Goal: Information Seeking & Learning: Understand process/instructions

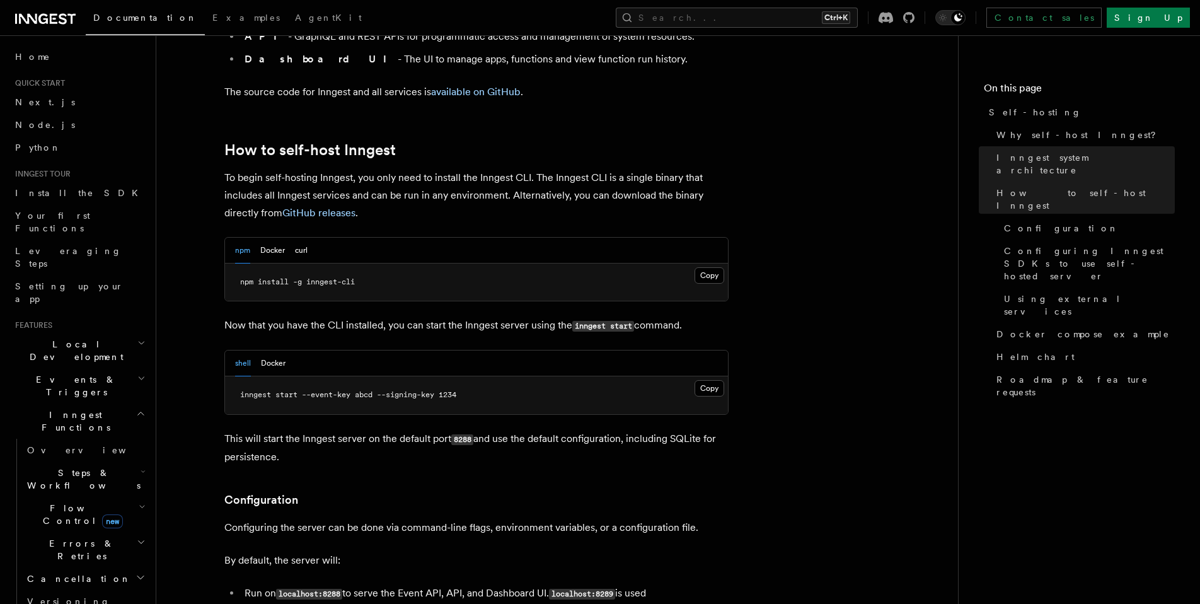
scroll to position [1182, 0]
click at [272, 236] on button "Docker" at bounding box center [272, 249] width 25 height 26
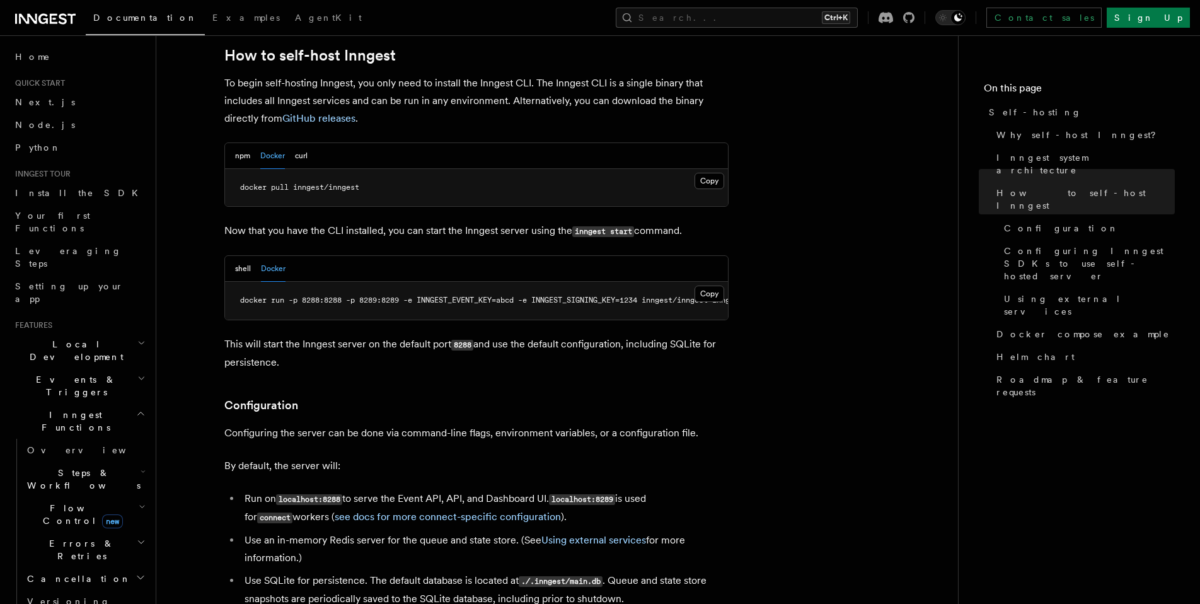
scroll to position [1229, 0]
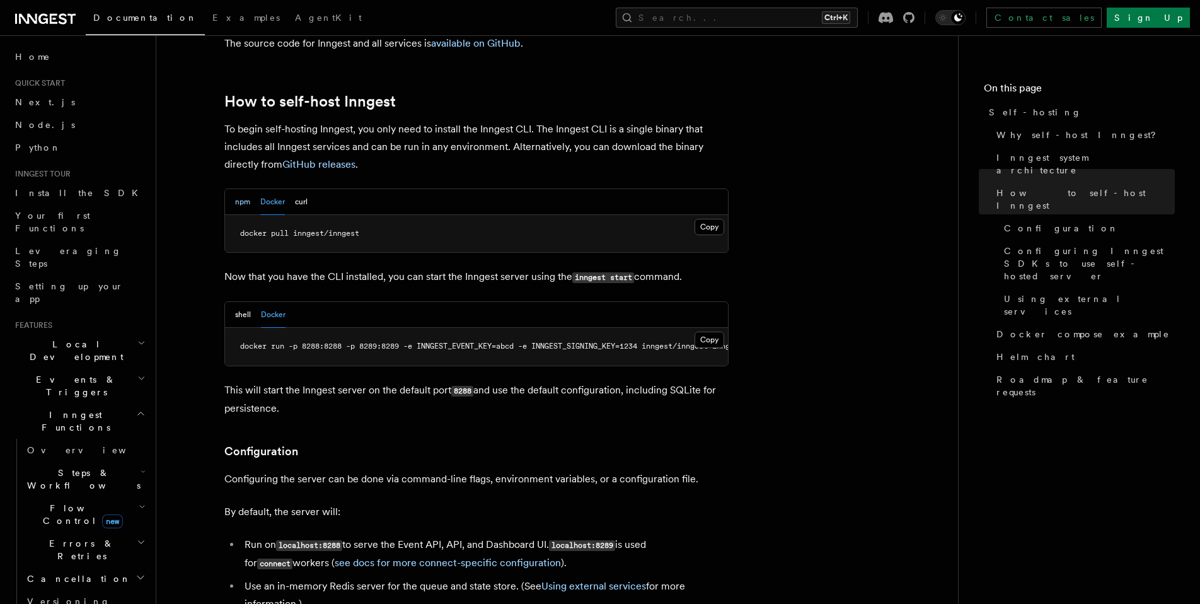
click at [241, 189] on button "npm" at bounding box center [242, 202] width 15 height 26
click at [269, 189] on button "Docker" at bounding box center [272, 202] width 25 height 26
click at [245, 302] on button "shell" at bounding box center [243, 315] width 16 height 26
click at [243, 189] on button "npm" at bounding box center [242, 202] width 15 height 26
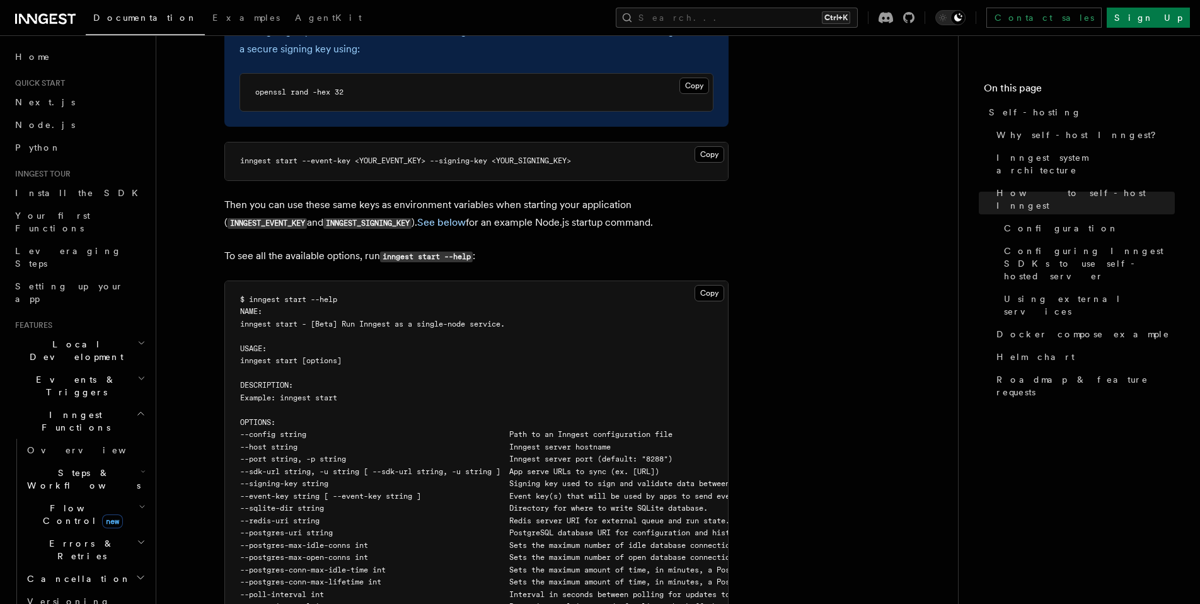
scroll to position [1966, 0]
click at [525, 244] on p "To see all the available options, run inngest start --help :" at bounding box center [476, 253] width 504 height 18
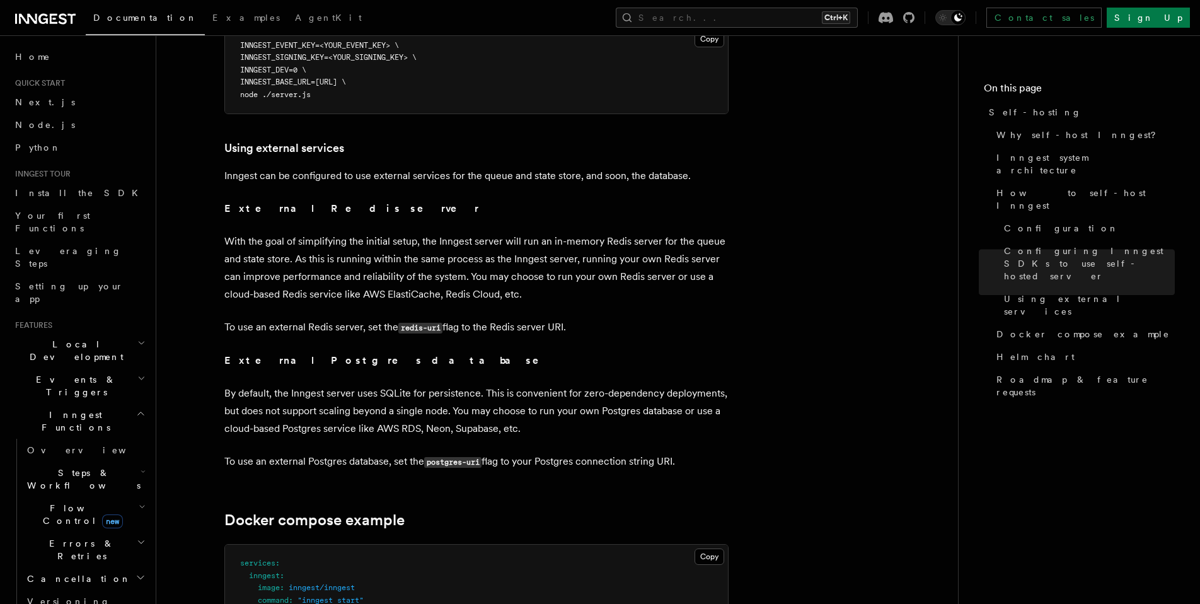
scroll to position [2902, 0]
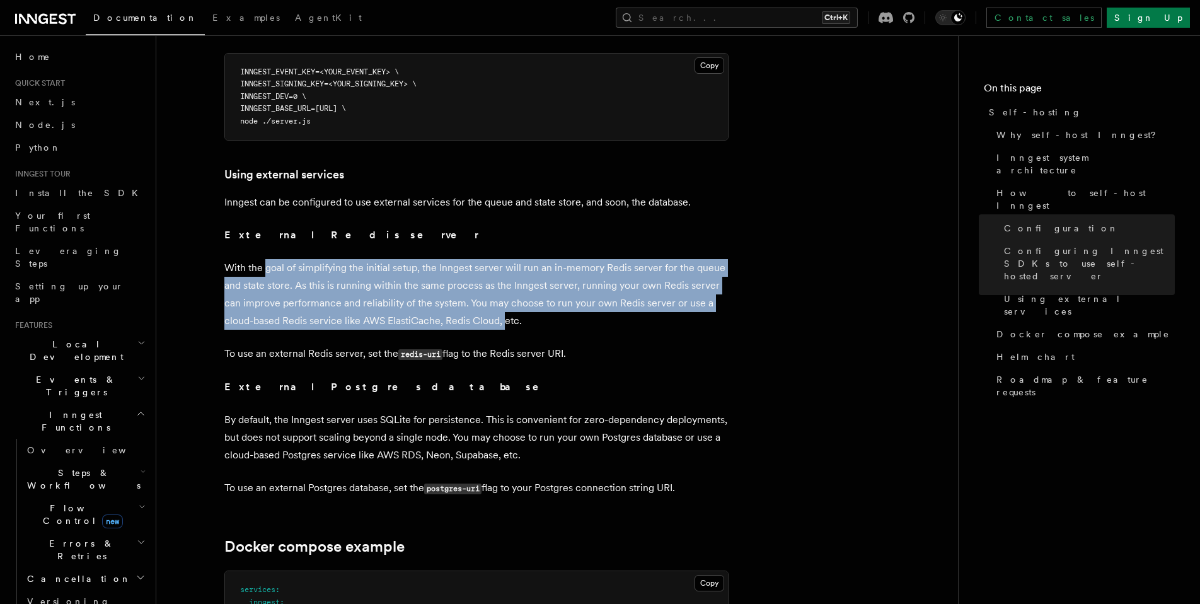
drag, startPoint x: 267, startPoint y: 245, endPoint x: 504, endPoint y: 297, distance: 242.5
click at [504, 297] on p "With the goal of simplifying the initial setup, the Inngest server will run an …" at bounding box center [476, 294] width 504 height 71
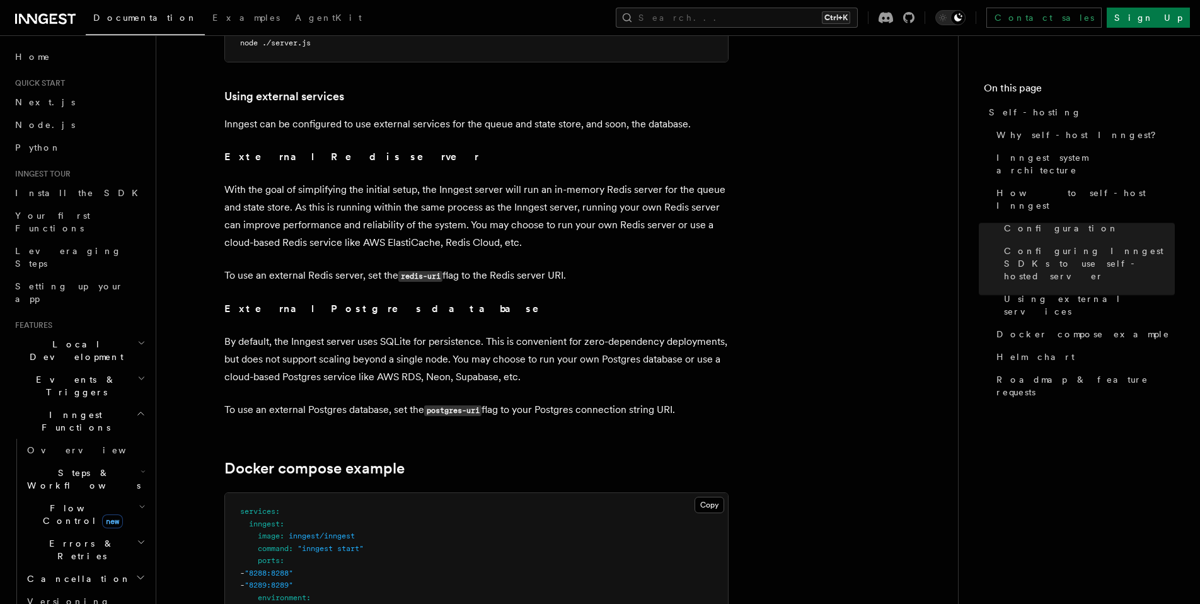
scroll to position [2987, 0]
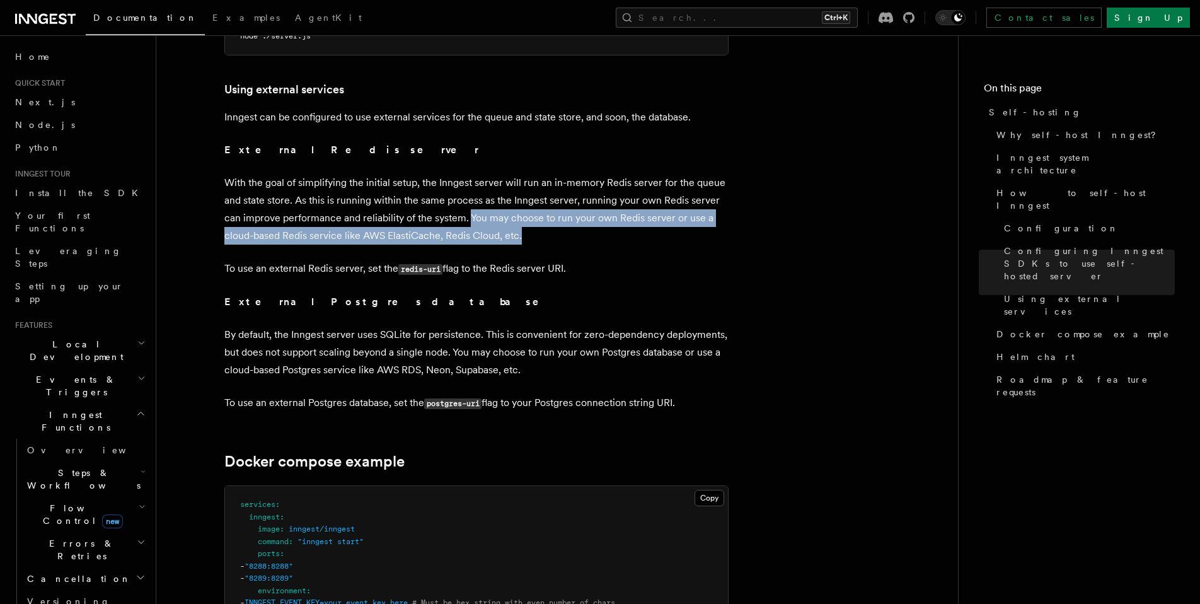
drag, startPoint x: 468, startPoint y: 188, endPoint x: 528, endPoint y: 214, distance: 65.8
click at [528, 214] on p "With the goal of simplifying the initial setup, the Inngest server will run an …" at bounding box center [476, 209] width 504 height 71
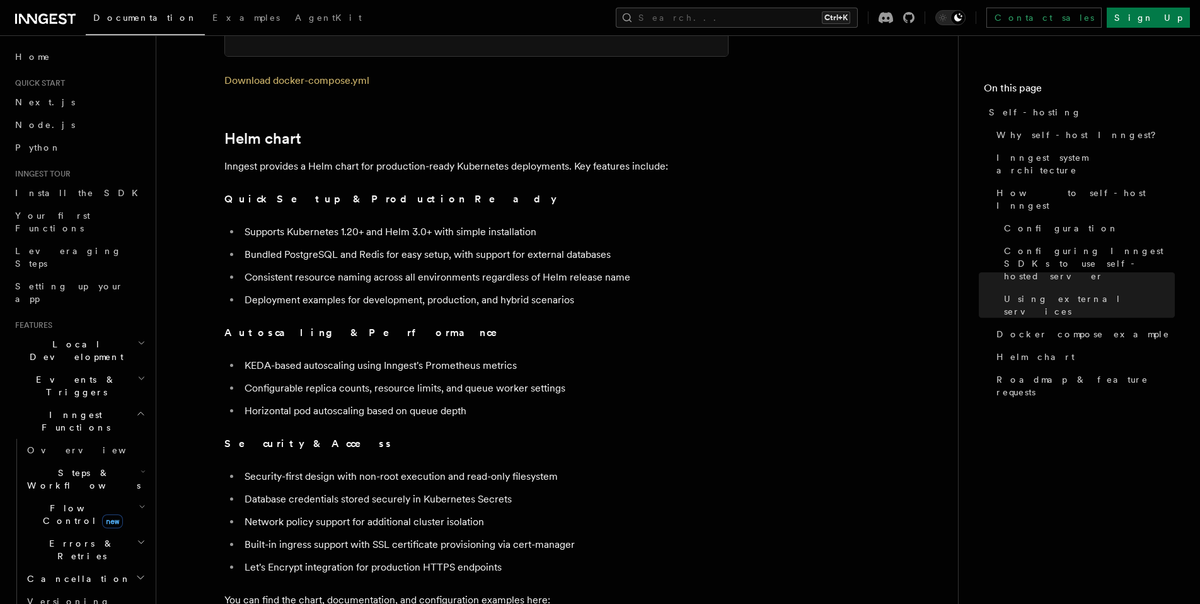
scroll to position [4253, 0]
drag, startPoint x: 386, startPoint y: 139, endPoint x: 602, endPoint y: 141, distance: 216.1
click at [602, 157] on p "Inngest provides a Helm chart for production-ready Kubernetes deployments. Key …" at bounding box center [476, 166] width 504 height 18
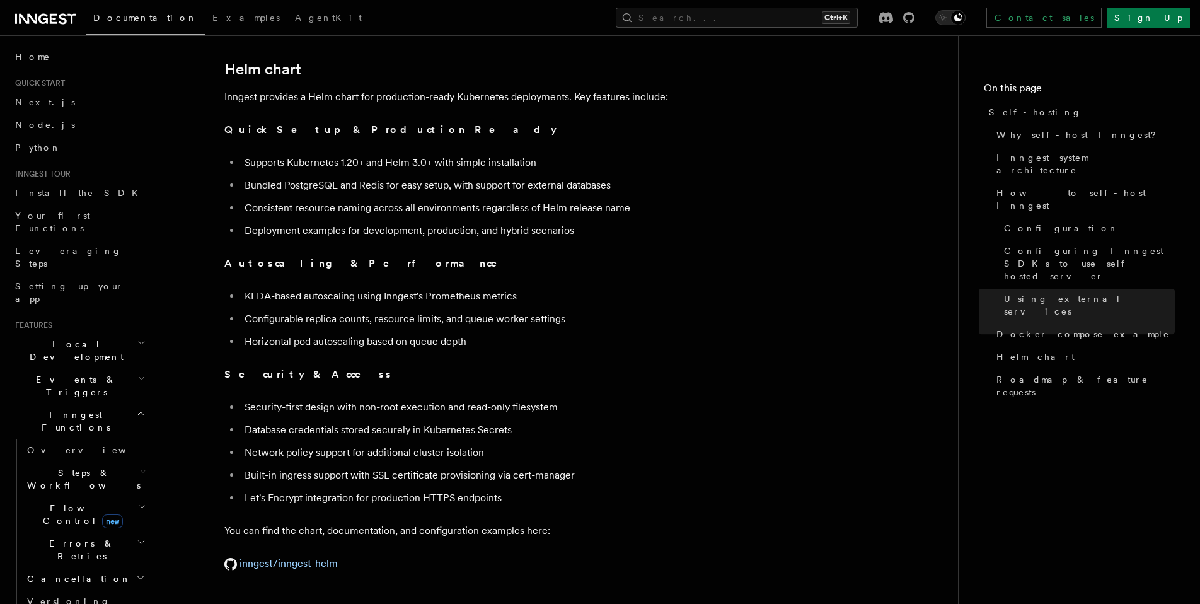
scroll to position [4348, 0]
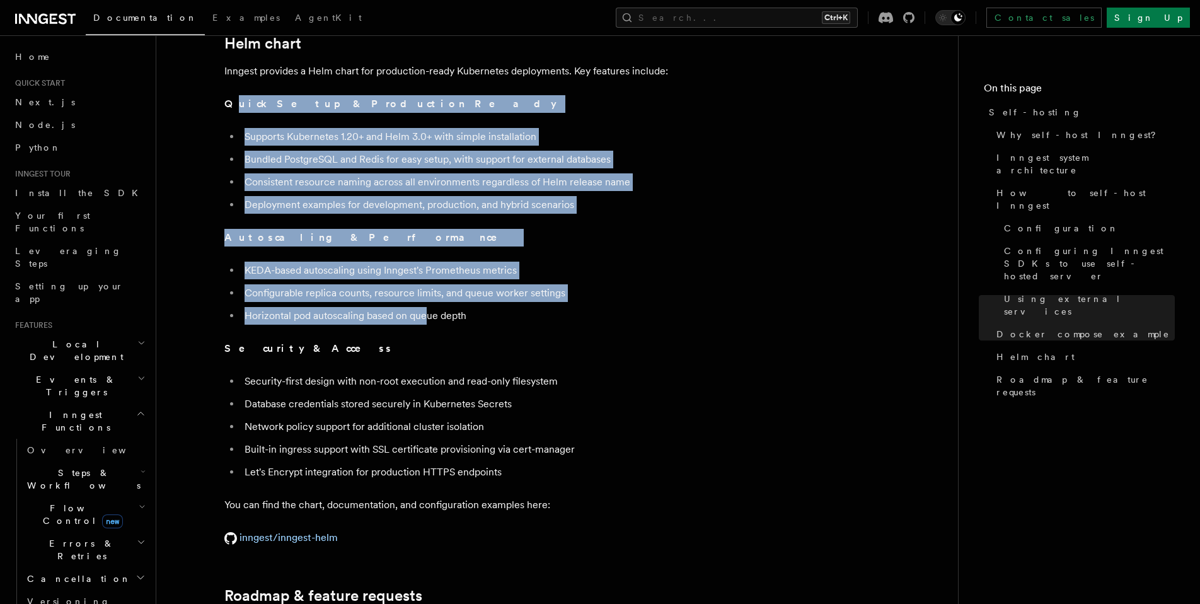
drag, startPoint x: 234, startPoint y: 76, endPoint x: 427, endPoint y: 294, distance: 290.6
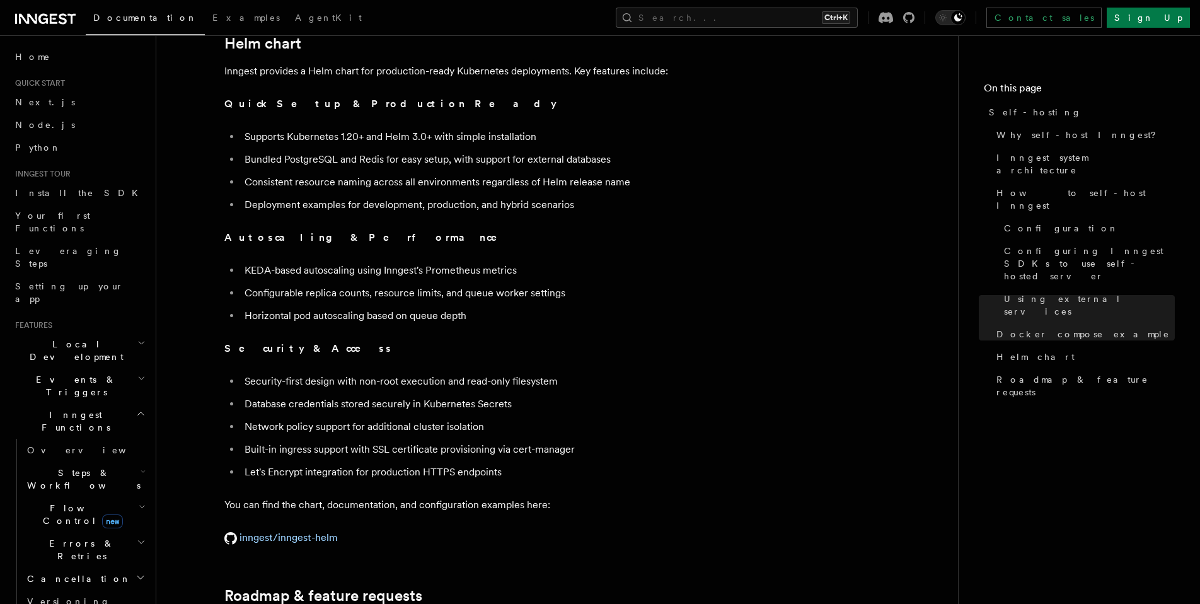
click at [443, 307] on li "Horizontal pod autoscaling based on queue depth" at bounding box center [485, 316] width 488 height 18
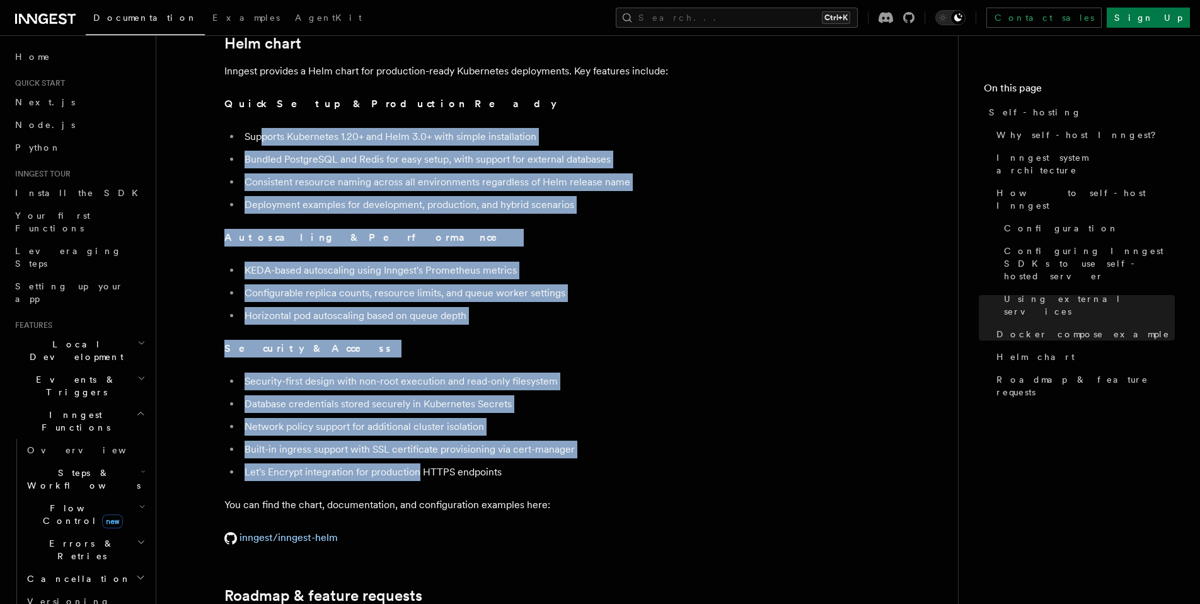
drag, startPoint x: 264, startPoint y: 114, endPoint x: 415, endPoint y: 459, distance: 376.4
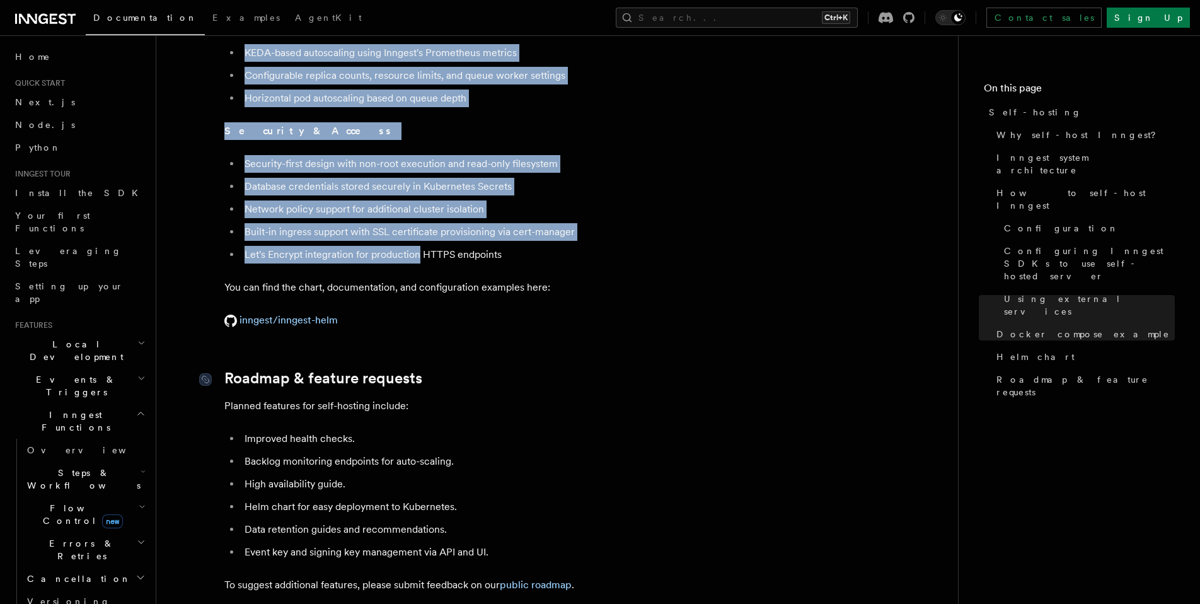
click at [340, 369] on link "Roadmap & feature requests" at bounding box center [323, 378] width 198 height 18
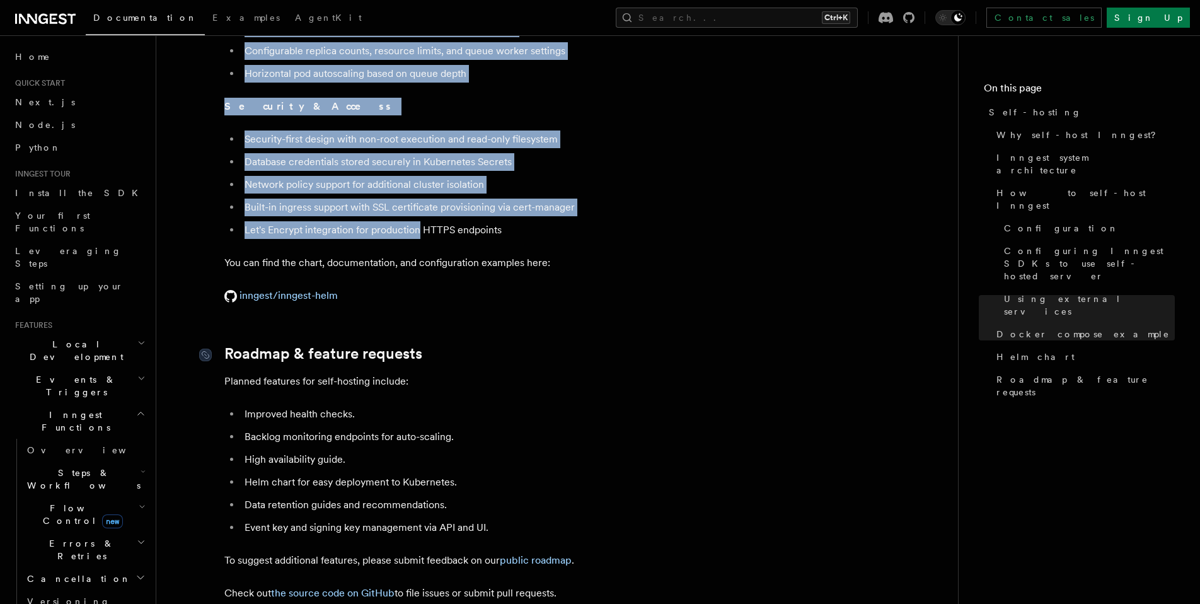
scroll to position [4586, 0]
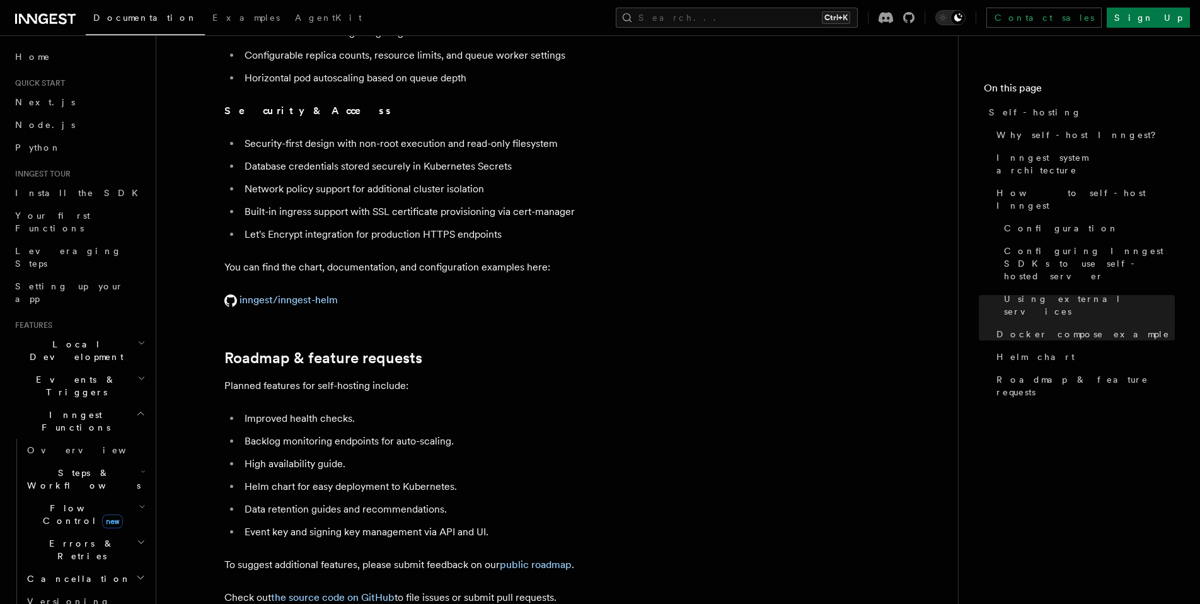
click at [328, 258] on p "You can find the chart, documentation, and configuration examples here:" at bounding box center [476, 267] width 504 height 18
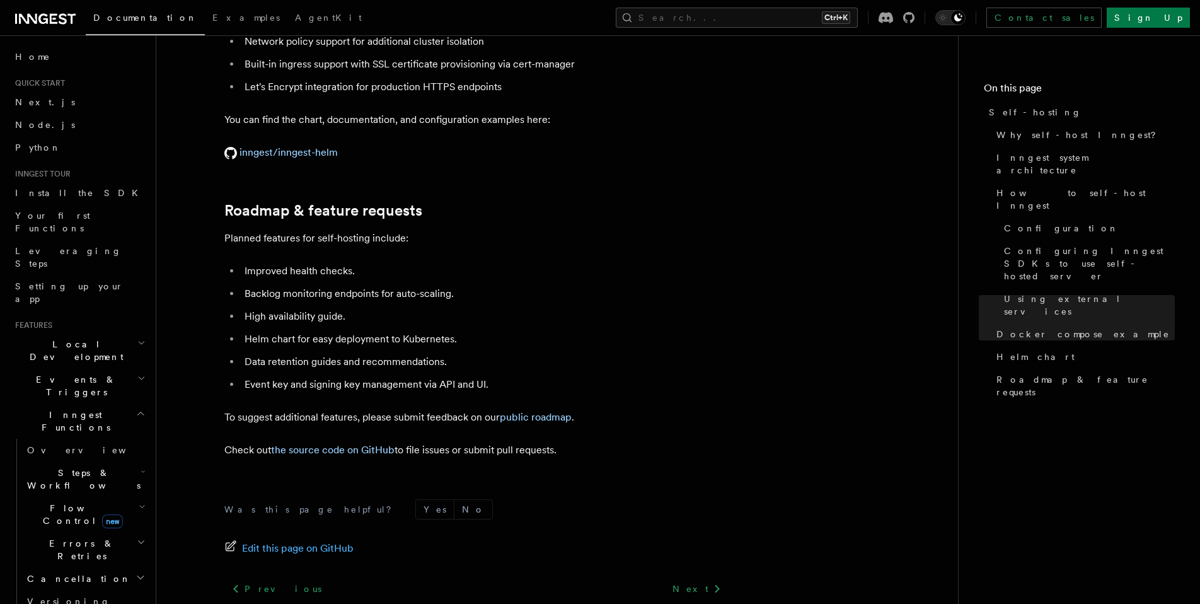
scroll to position [4737, 0]
